Goal: Task Accomplishment & Management: Complete application form

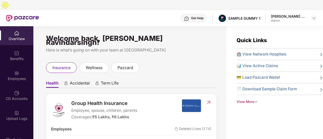
drag, startPoint x: 263, startPoint y: 0, endPoint x: 200, endPoint y: 40, distance: 75.0
click at [200, 40] on div "Welcome back, [PERSON_NAME] Ravindarsingh! Here is what’s going on with your te…" at bounding box center [129, 90] width 193 height 129
click at [63, 65] on span "insurance" at bounding box center [61, 68] width 18 height 6
click at [50, 81] on span "Health" at bounding box center [52, 84] width 13 height 7
click at [79, 81] on span "Accidental" at bounding box center [80, 84] width 20 height 7
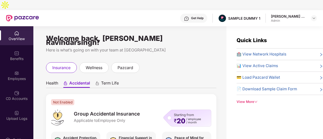
click at [110, 81] on span "Term Life" at bounding box center [110, 84] width 18 height 7
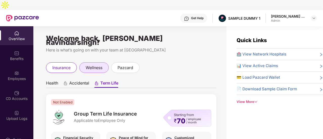
click at [99, 65] on span "wellness" at bounding box center [94, 68] width 17 height 6
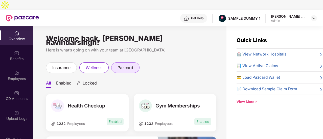
click at [126, 65] on span "pazcard" at bounding box center [126, 68] width 16 height 6
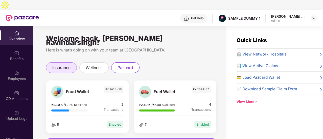
click at [54, 65] on span "insurance" at bounding box center [61, 68] width 18 height 6
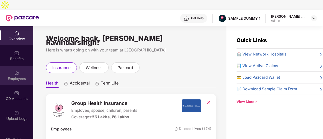
click at [20, 66] on div "Employees" at bounding box center [16, 75] width 33 height 19
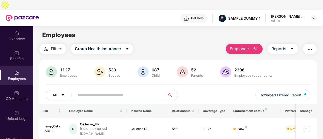
click at [230, 44] on button "Employee" at bounding box center [244, 49] width 37 height 10
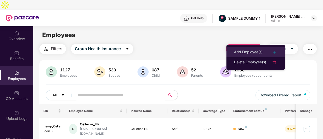
click at [240, 49] on li "Add Employee(s)" at bounding box center [256, 52] width 58 height 10
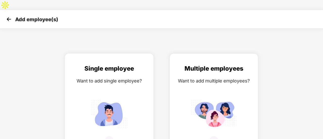
click at [101, 102] on img at bounding box center [110, 114] width 46 height 32
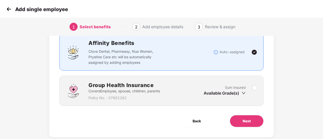
scroll to position [47, 0]
click at [261, 115] on button "Next" at bounding box center [247, 121] width 34 height 12
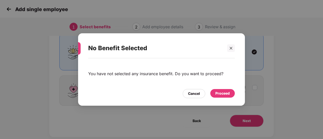
click at [227, 92] on div "Proceed" at bounding box center [223, 94] width 14 height 6
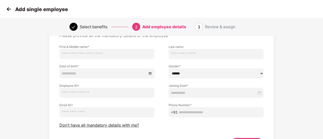
scroll to position [51, 0]
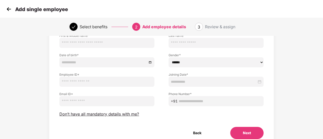
click at [249, 127] on button "Next" at bounding box center [247, 133] width 33 height 12
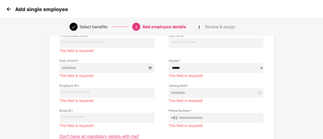
click at [119, 134] on span "Don’t have all mandatory details with me?" at bounding box center [99, 136] width 80 height 5
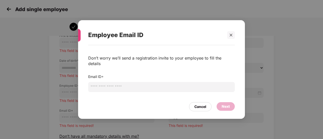
click at [123, 88] on input "email" at bounding box center [161, 87] width 147 height 10
click at [221, 84] on input "*****" at bounding box center [161, 87] width 147 height 10
type input "*****"
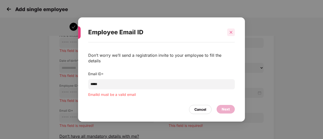
click at [234, 41] on div "Employee Email ID" at bounding box center [161, 33] width 147 height 20
click at [232, 34] on icon "close" at bounding box center [232, 33] width 4 height 4
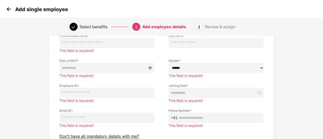
click at [8, 12] on img at bounding box center [9, 9] width 8 height 8
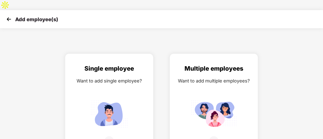
click at [8, 15] on img at bounding box center [9, 19] width 8 height 8
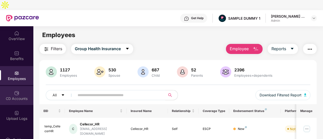
click at [22, 96] on div "CD Accounts" at bounding box center [16, 98] width 33 height 5
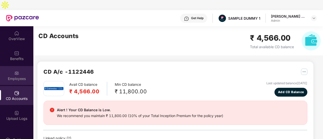
click at [19, 66] on div "Employees" at bounding box center [16, 75] width 33 height 19
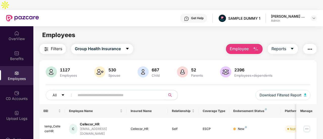
click at [250, 44] on button "Employee" at bounding box center [244, 49] width 37 height 10
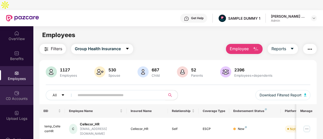
click at [20, 86] on div "CD Accounts" at bounding box center [16, 95] width 33 height 19
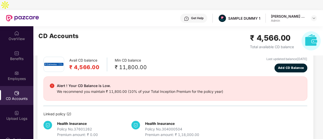
scroll to position [14, 0]
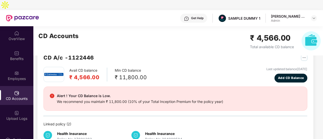
click at [144, 74] on div "Avail CD balance ₹ 4,566.00 Min CD balance ₹ 11,800.00 Last updated balance [DA…" at bounding box center [176, 107] width 264 height 81
click at [293, 76] on span "Add CD Balance" at bounding box center [291, 78] width 26 height 5
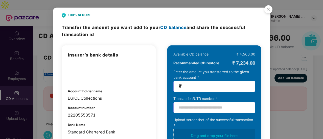
click at [267, 4] on img "Close" at bounding box center [269, 10] width 14 height 14
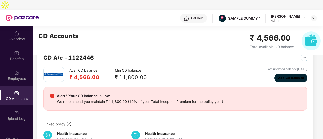
scroll to position [91, 0]
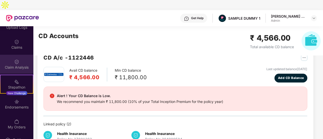
click at [17, 59] on img at bounding box center [16, 61] width 5 height 5
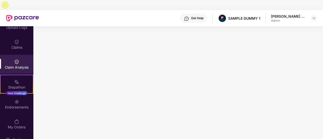
click at [188, 16] on img at bounding box center [186, 18] width 5 height 5
